Goal: Task Accomplishment & Management: Manage account settings

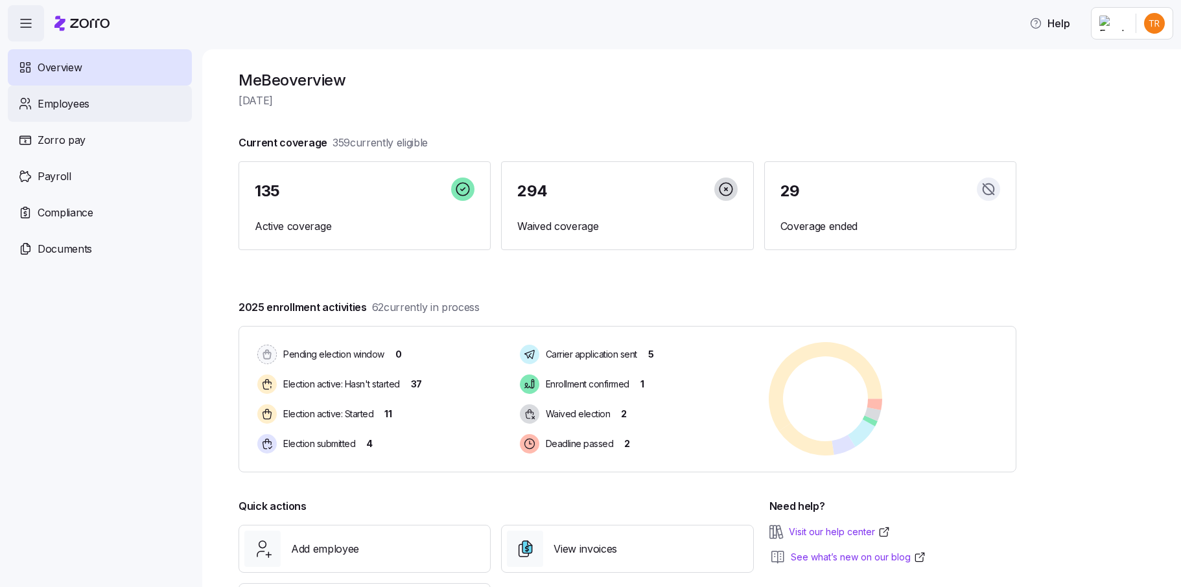
click at [84, 102] on span "Employees" at bounding box center [64, 104] width 52 height 16
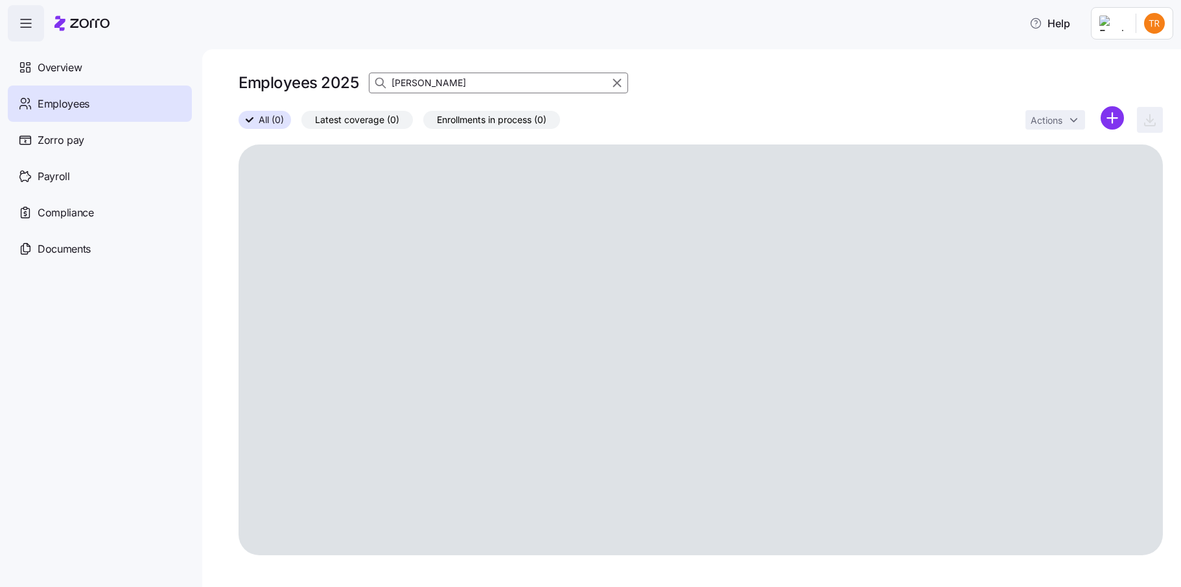
click at [613, 82] on icon "button" at bounding box center [617, 83] width 14 height 16
click at [378, 83] on icon "button" at bounding box center [381, 82] width 13 height 13
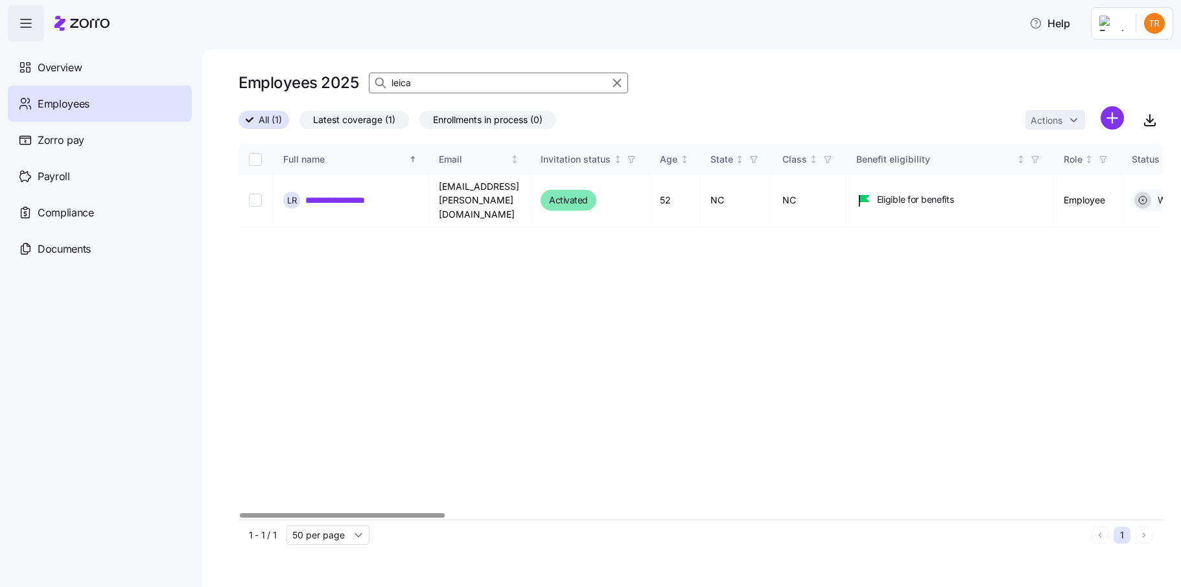
click at [191, 496] on div "**********" at bounding box center [590, 289] width 1181 height 579
type input "leica"
click at [249, 194] on input "Select record 1" at bounding box center [255, 200] width 13 height 13
checkbox input "true"
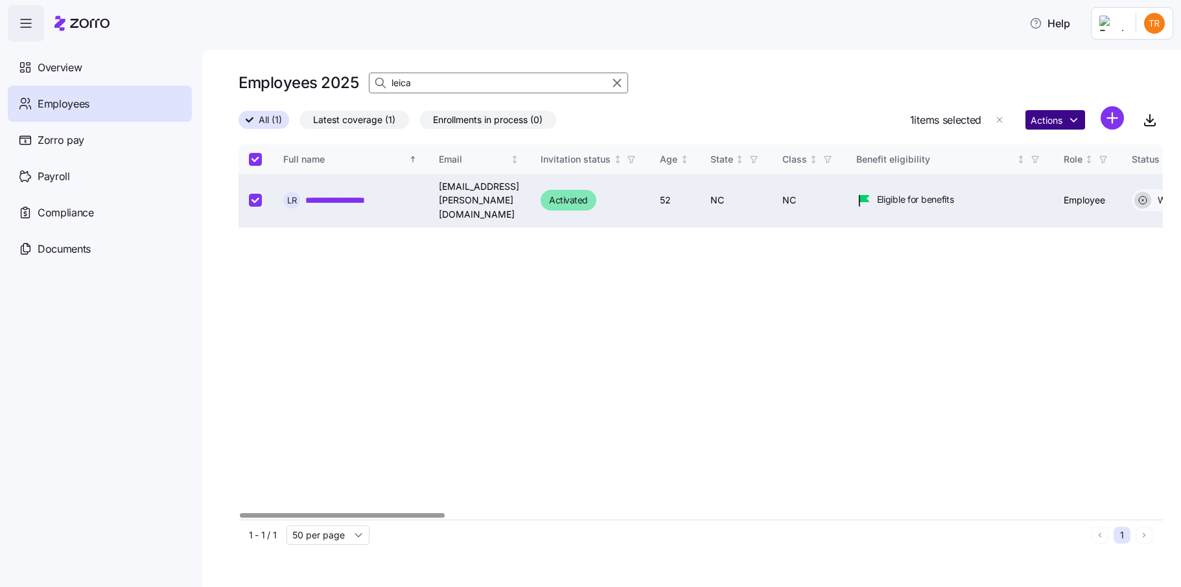
click at [1052, 121] on html "**********" at bounding box center [590, 289] width 1181 height 579
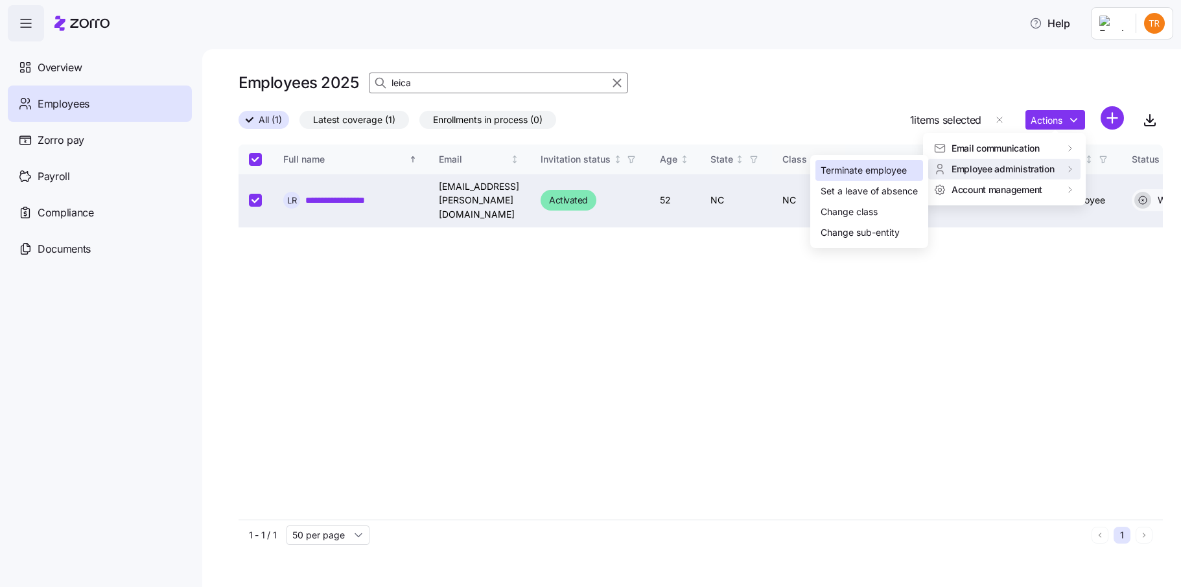
click at [887, 169] on div "Terminate employee" at bounding box center [863, 170] width 86 height 14
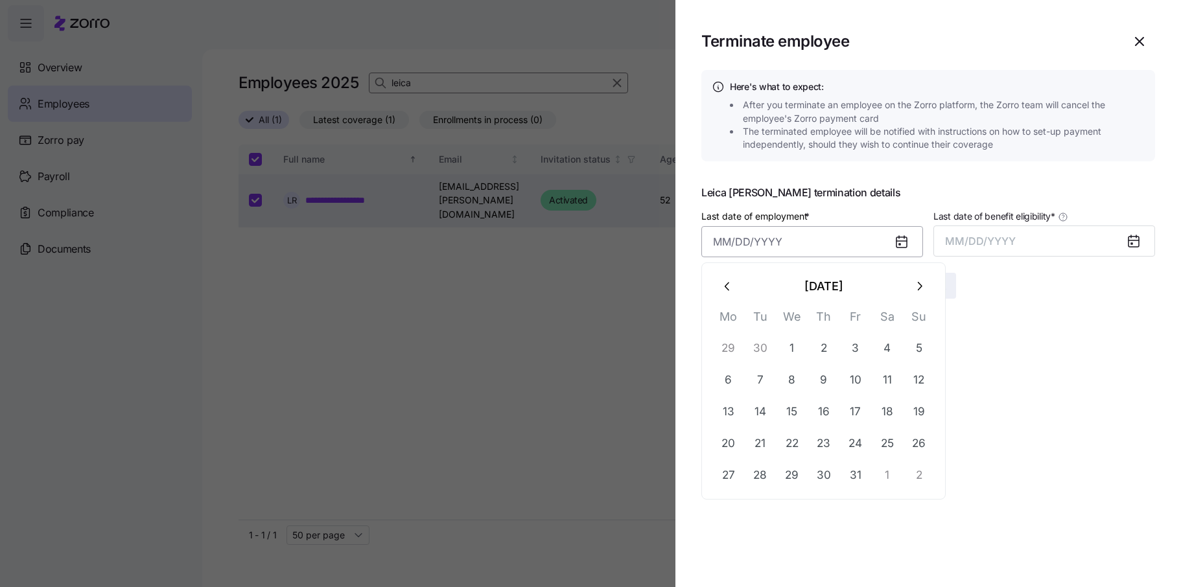
click at [877, 241] on input "Last date of employment *" at bounding box center [812, 241] width 222 height 31
click at [786, 472] on button "29" at bounding box center [791, 475] width 31 height 31
type input "[DATE]"
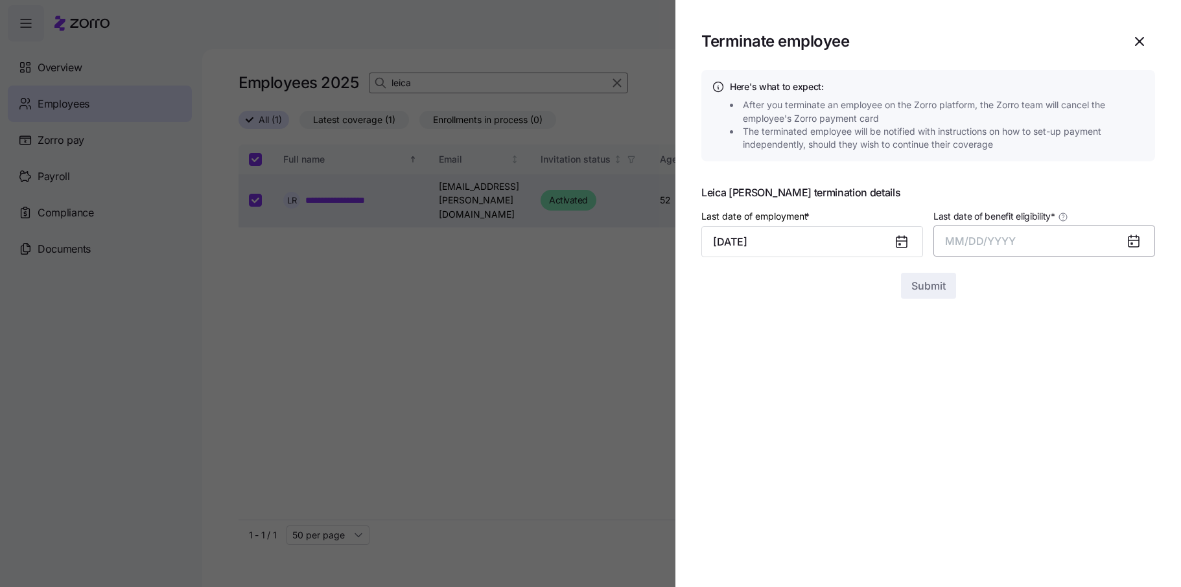
click at [990, 237] on span "MM/DD/YYYY" at bounding box center [980, 241] width 71 height 13
click at [992, 421] on button "Oct" at bounding box center [981, 417] width 74 height 31
click at [922, 286] on span "Submit" at bounding box center [928, 286] width 34 height 16
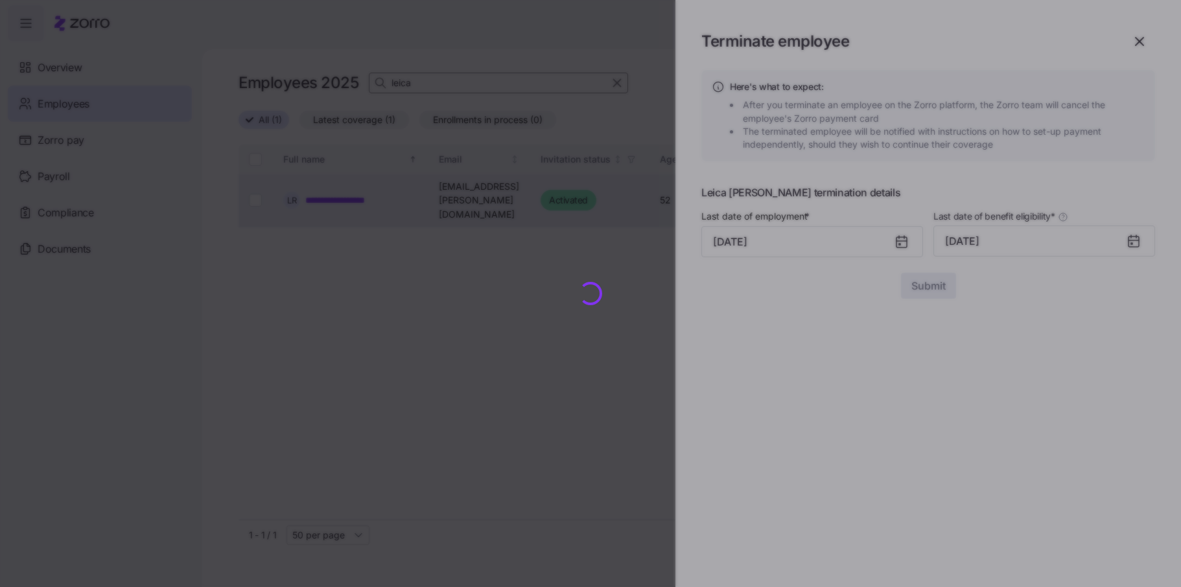
checkbox input "false"
